Goal: Task Accomplishment & Management: Use online tool/utility

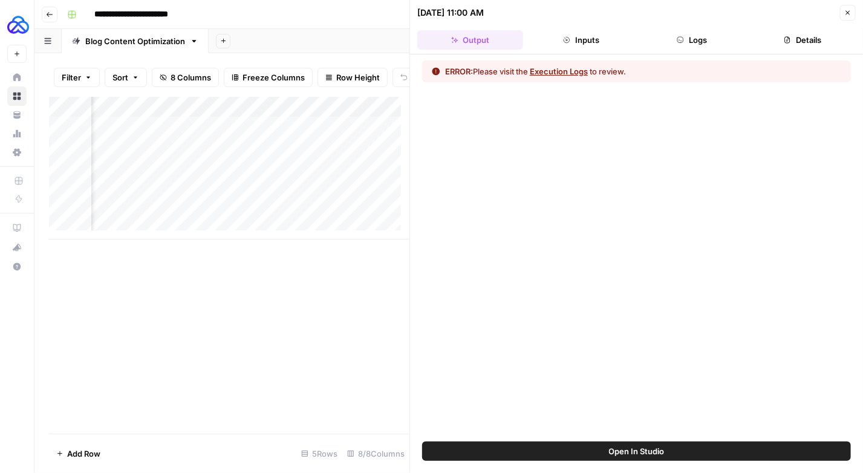
click at [851, 13] on icon "button" at bounding box center [847, 12] width 7 height 7
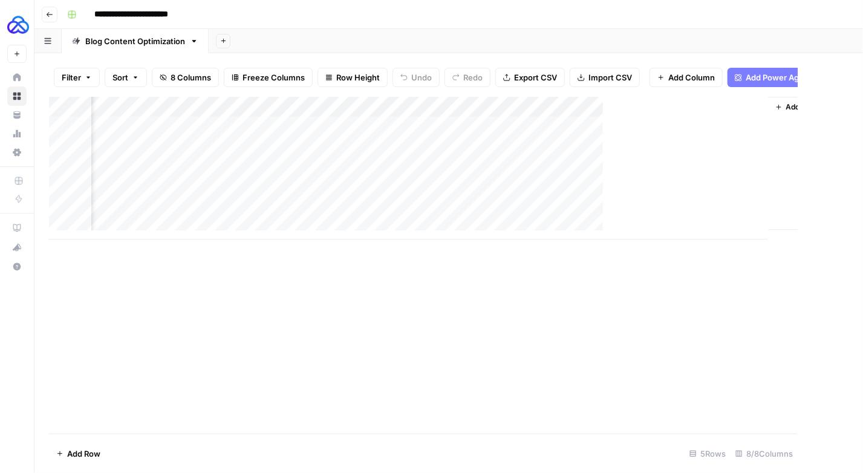
scroll to position [0, 405]
click at [587, 108] on div "Add Column" at bounding box center [448, 168] width 799 height 143
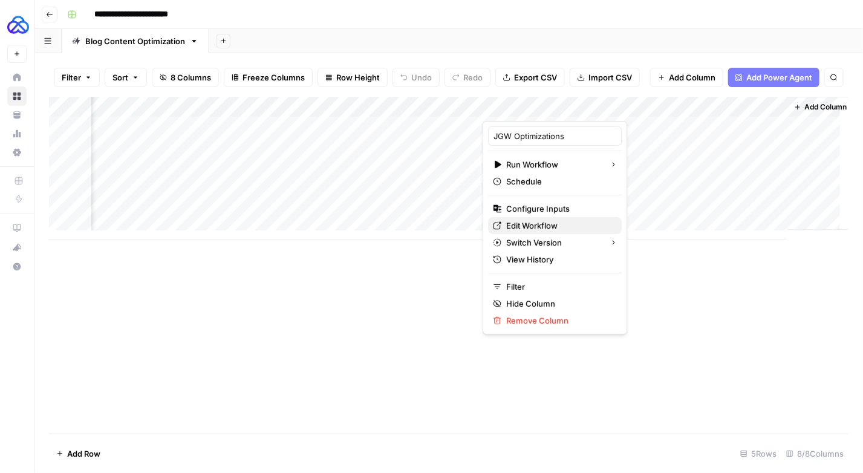
click at [539, 222] on span "Edit Workflow" at bounding box center [559, 225] width 106 height 12
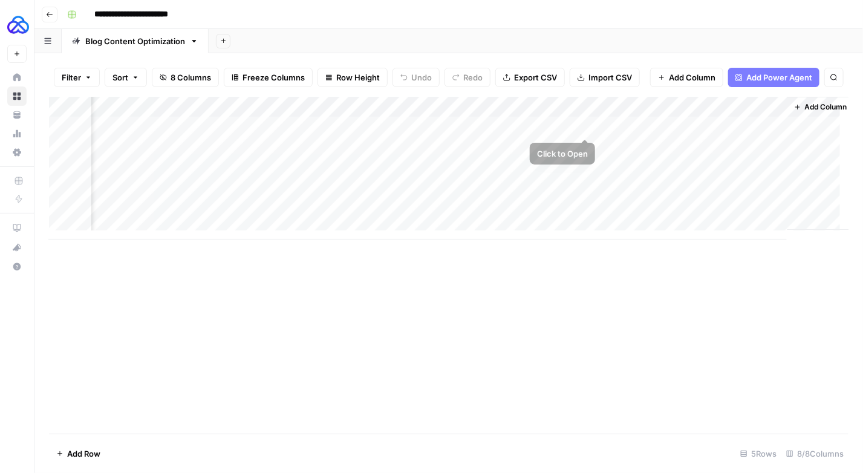
click at [583, 128] on div "Add Column" at bounding box center [448, 168] width 799 height 143
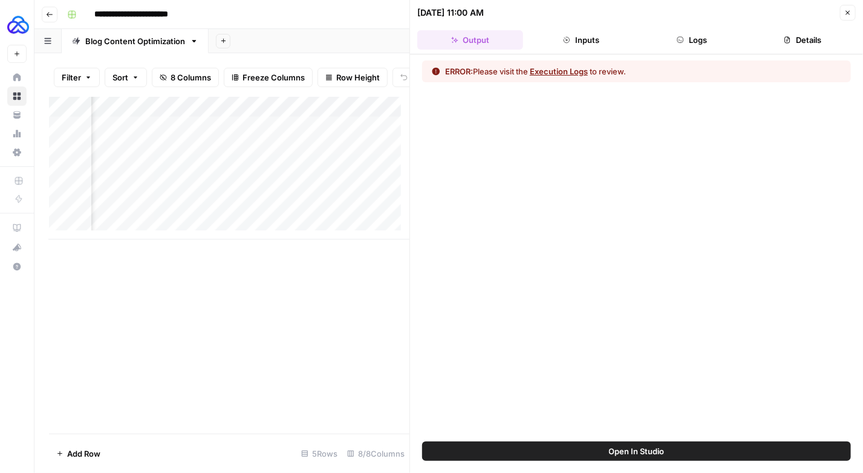
click at [689, 39] on button "Logs" at bounding box center [692, 39] width 106 height 19
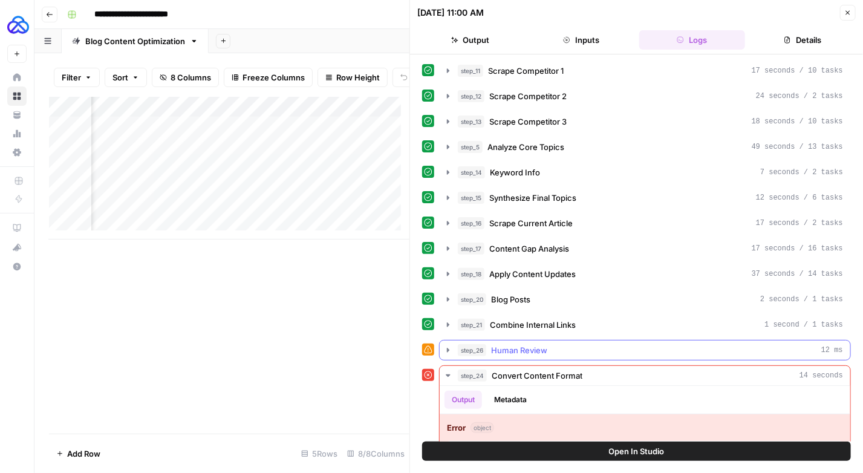
click at [446, 345] on icon "button" at bounding box center [448, 350] width 10 height 10
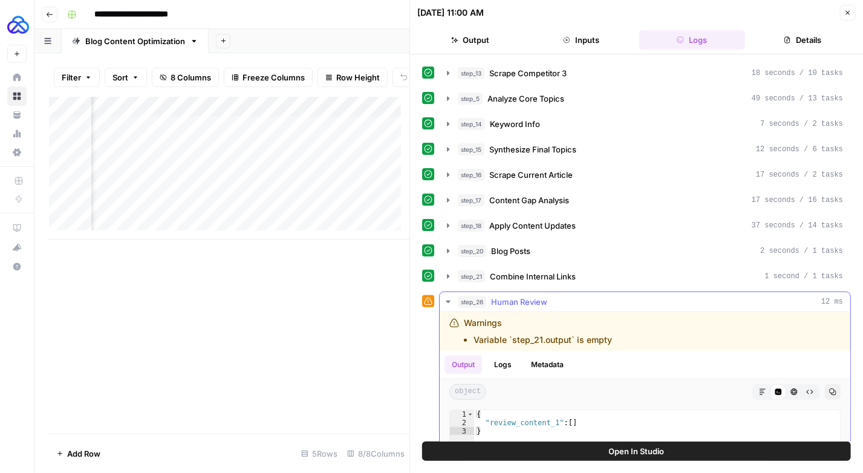
scroll to position [121, 0]
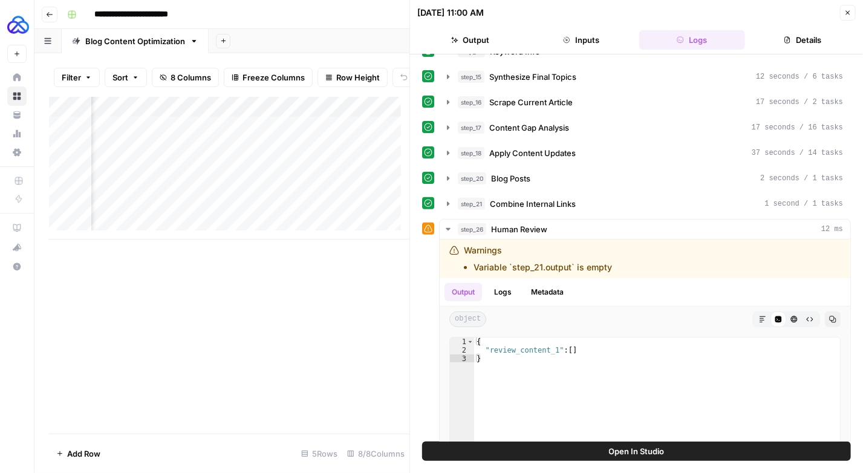
click at [851, 10] on icon "button" at bounding box center [847, 12] width 7 height 7
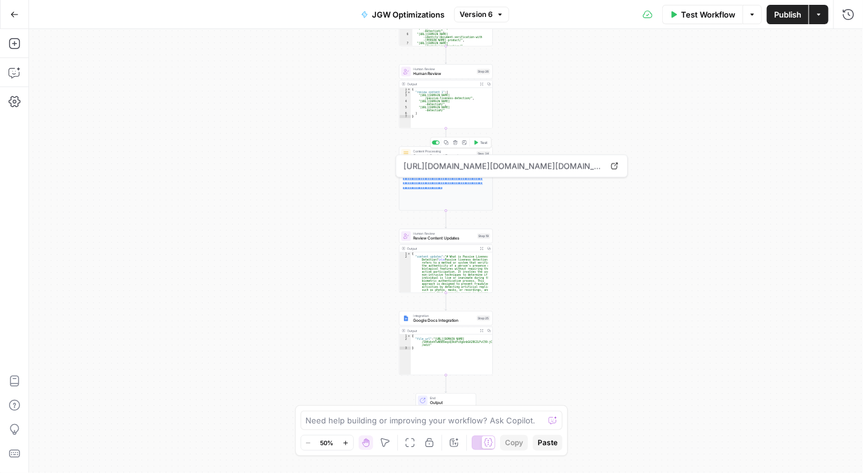
drag, startPoint x: 422, startPoint y: 151, endPoint x: 429, endPoint y: 156, distance: 8.7
click at [422, 151] on span "Content Processing" at bounding box center [444, 151] width 61 height 5
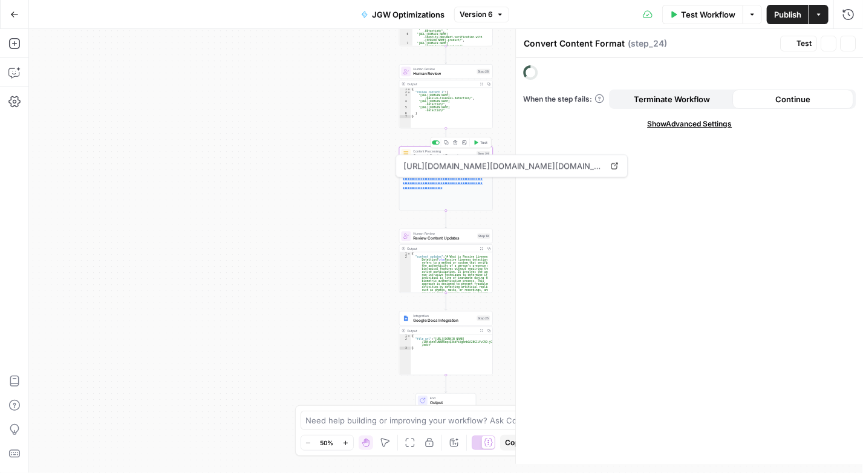
click at [429, 156] on span "[URL][DOMAIN_NAME][DOMAIN_NAME][DOMAIN_NAME]" at bounding box center [502, 166] width 203 height 22
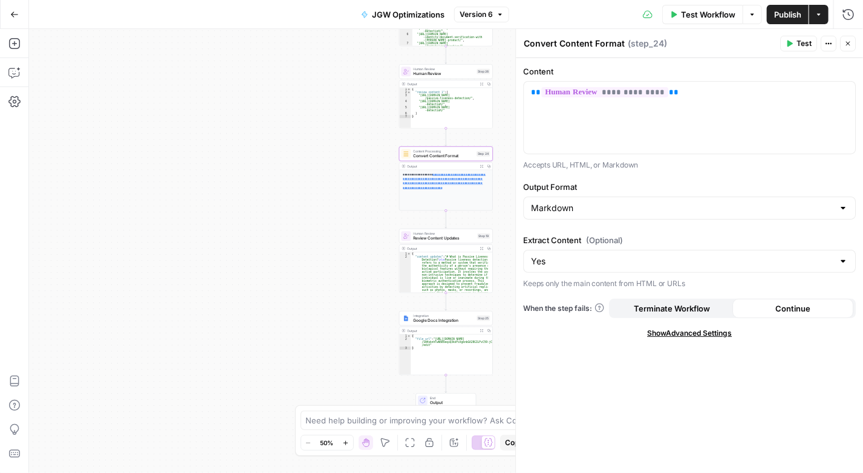
click at [772, 307] on div "Continue" at bounding box center [792, 308] width 121 height 19
click at [782, 305] on span "Continue" at bounding box center [792, 308] width 35 height 12
click at [649, 305] on span "Terminate Workflow" at bounding box center [672, 308] width 76 height 12
click at [804, 308] on span "Continue" at bounding box center [792, 308] width 35 height 12
click at [778, 18] on span "Publish" at bounding box center [787, 14] width 27 height 12
